Goal: Task Accomplishment & Management: Complete application form

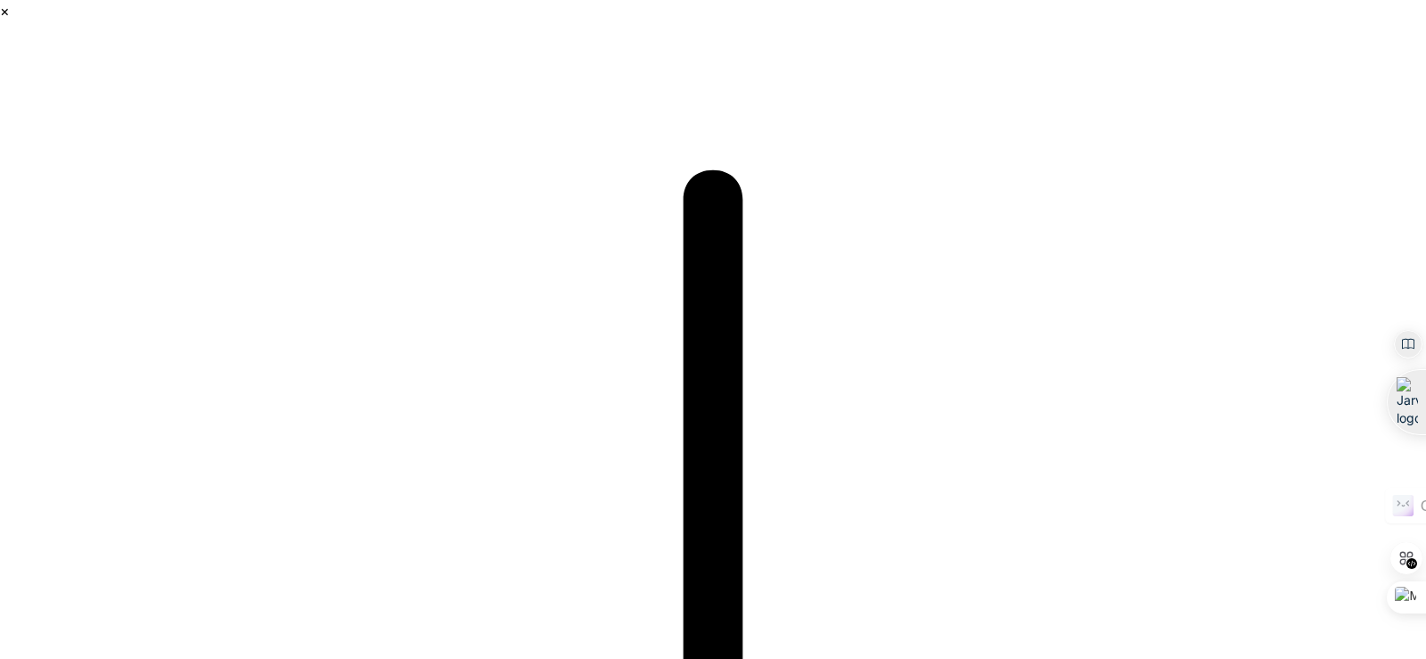
type input "[EMAIL_ADDRESS][DOMAIN_NAME]"
type input "[PERSON_NAME]"
type input "KEKUBO"
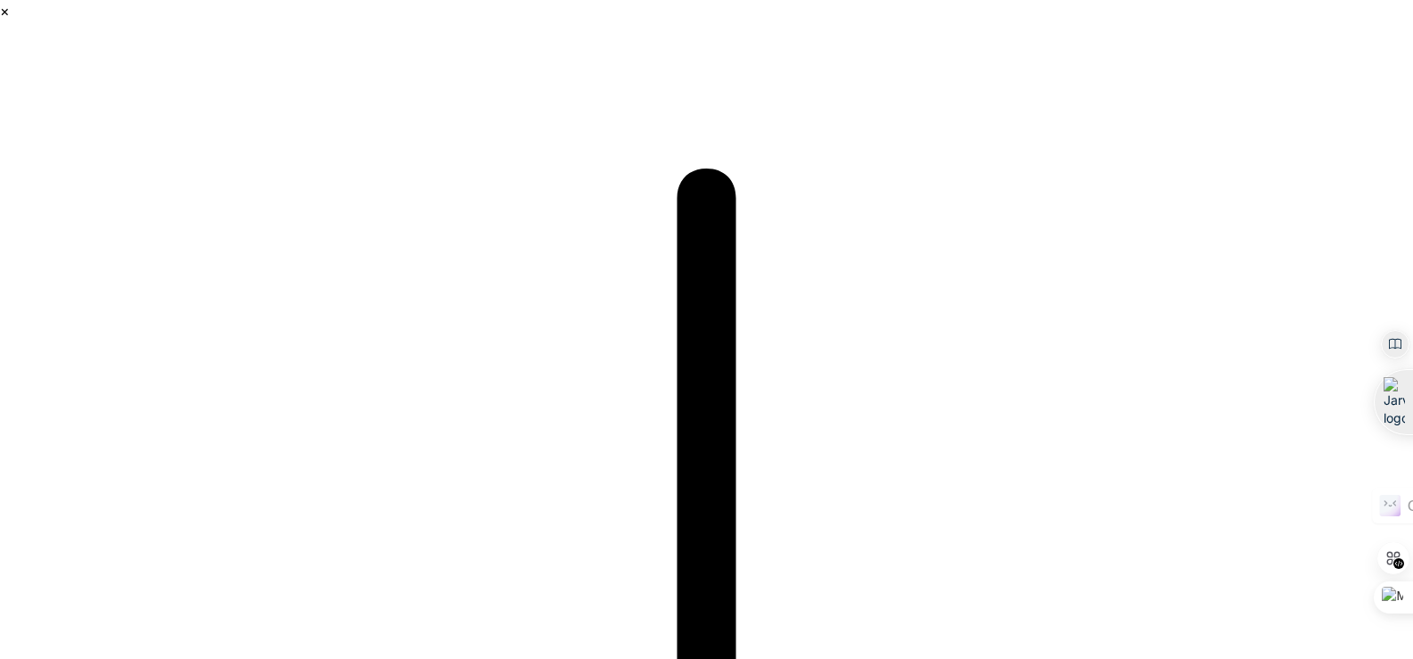
type input "Kekubo"
type input "ư"
type input "[DOMAIN_NAME]"
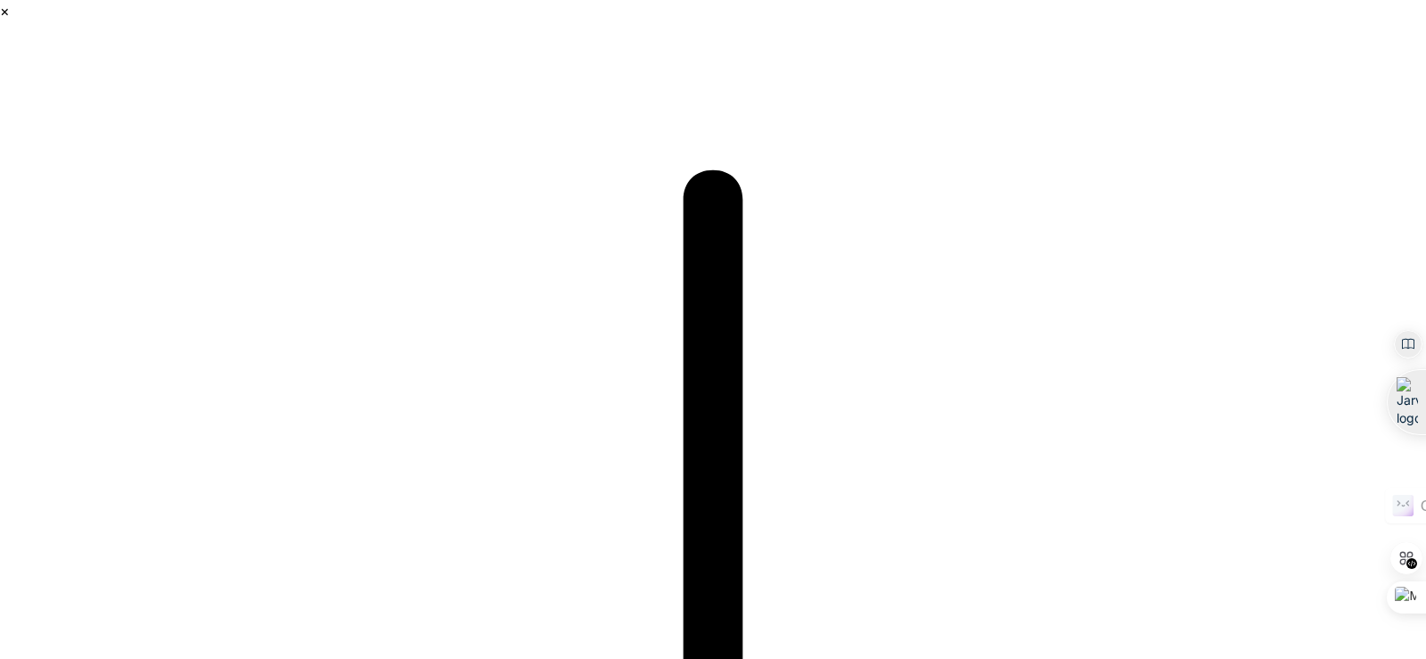
type input "[EMAIL_ADDRESS][DOMAIN_NAME]"
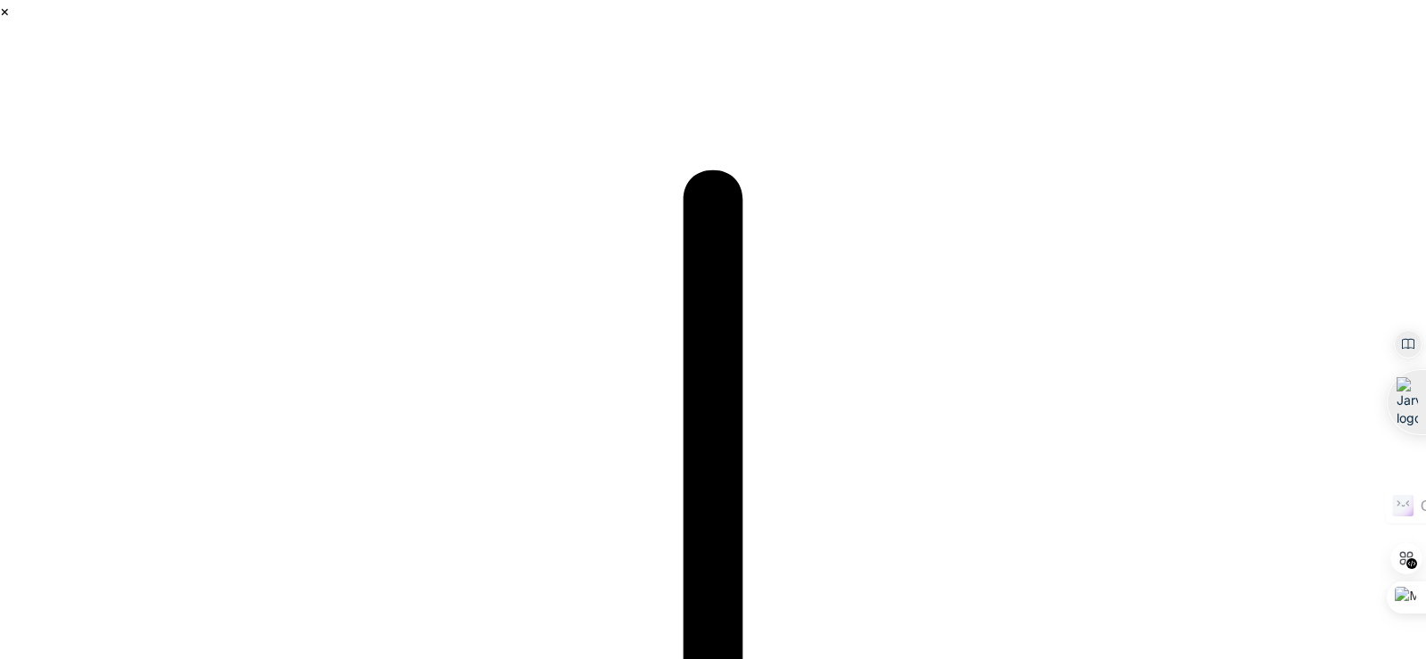
drag, startPoint x: 394, startPoint y: 430, endPoint x: 514, endPoint y: 458, distance: 123.7
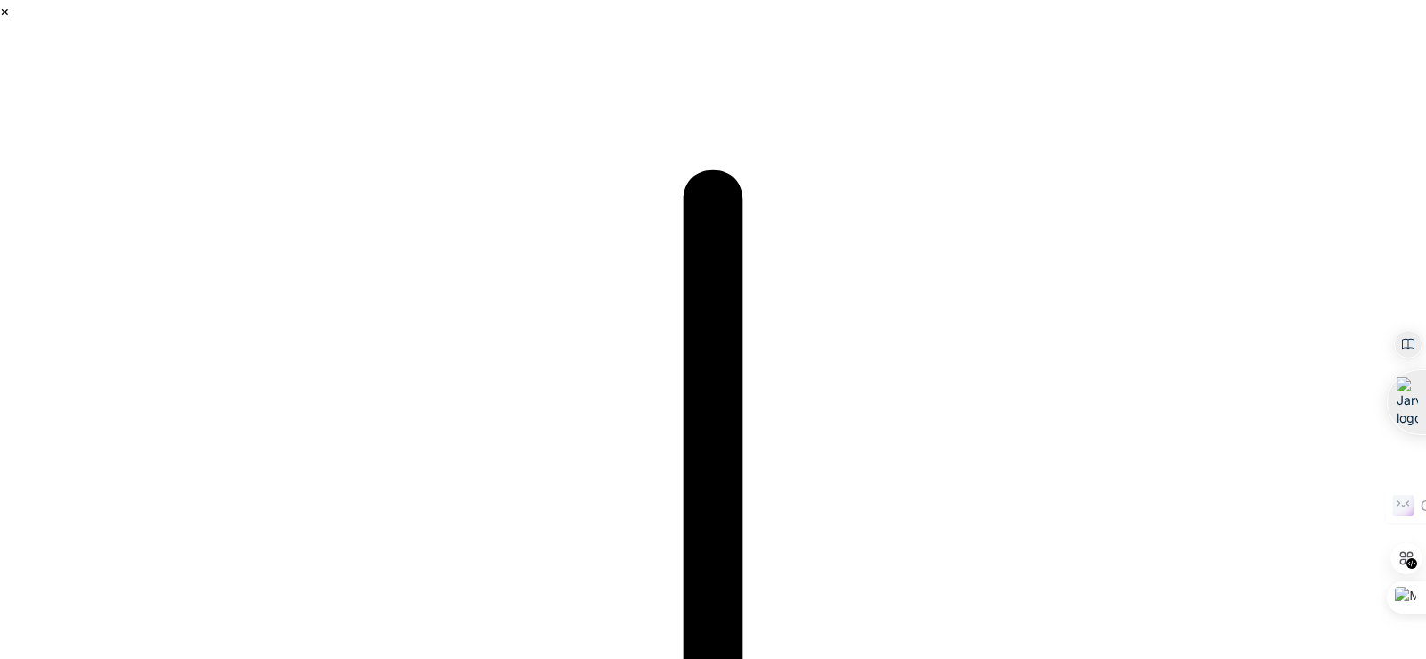
type input "[EMAIL_ADDRESS][DOMAIN_NAME]"
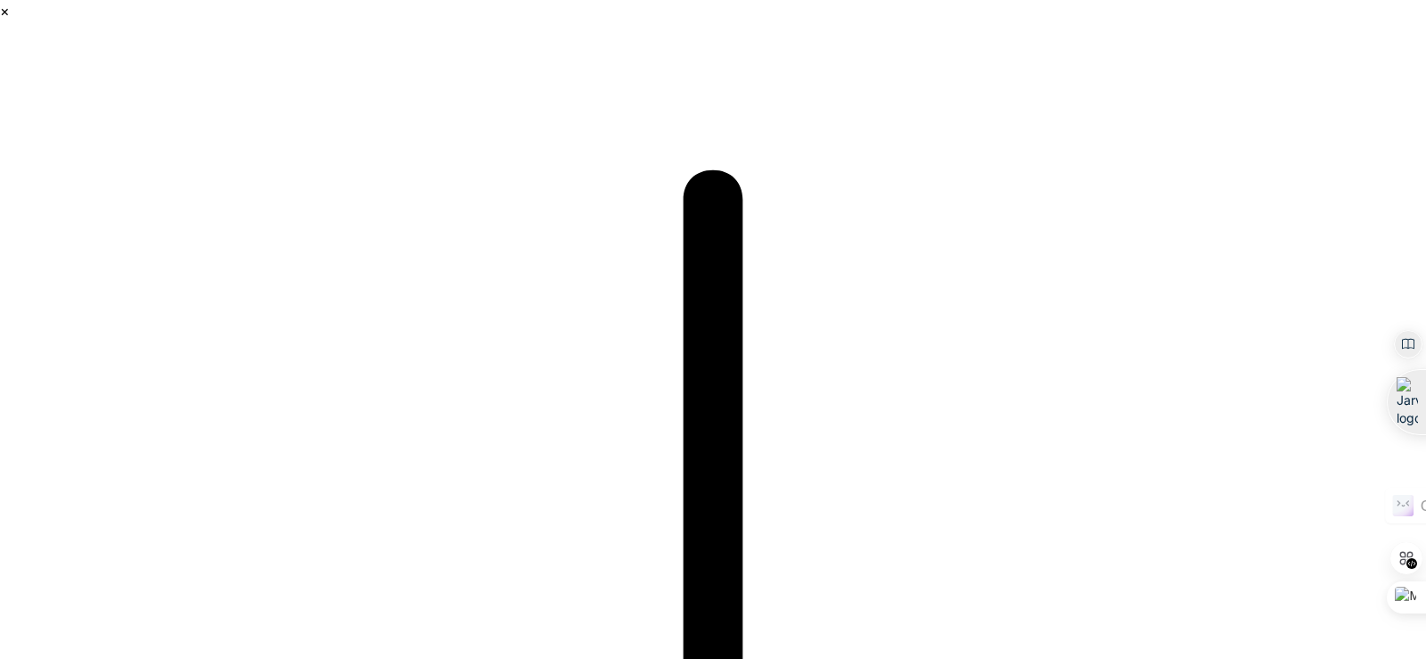
drag, startPoint x: 216, startPoint y: 321, endPoint x: 256, endPoint y: 355, distance: 52.5
